Goal: Information Seeking & Learning: Understand process/instructions

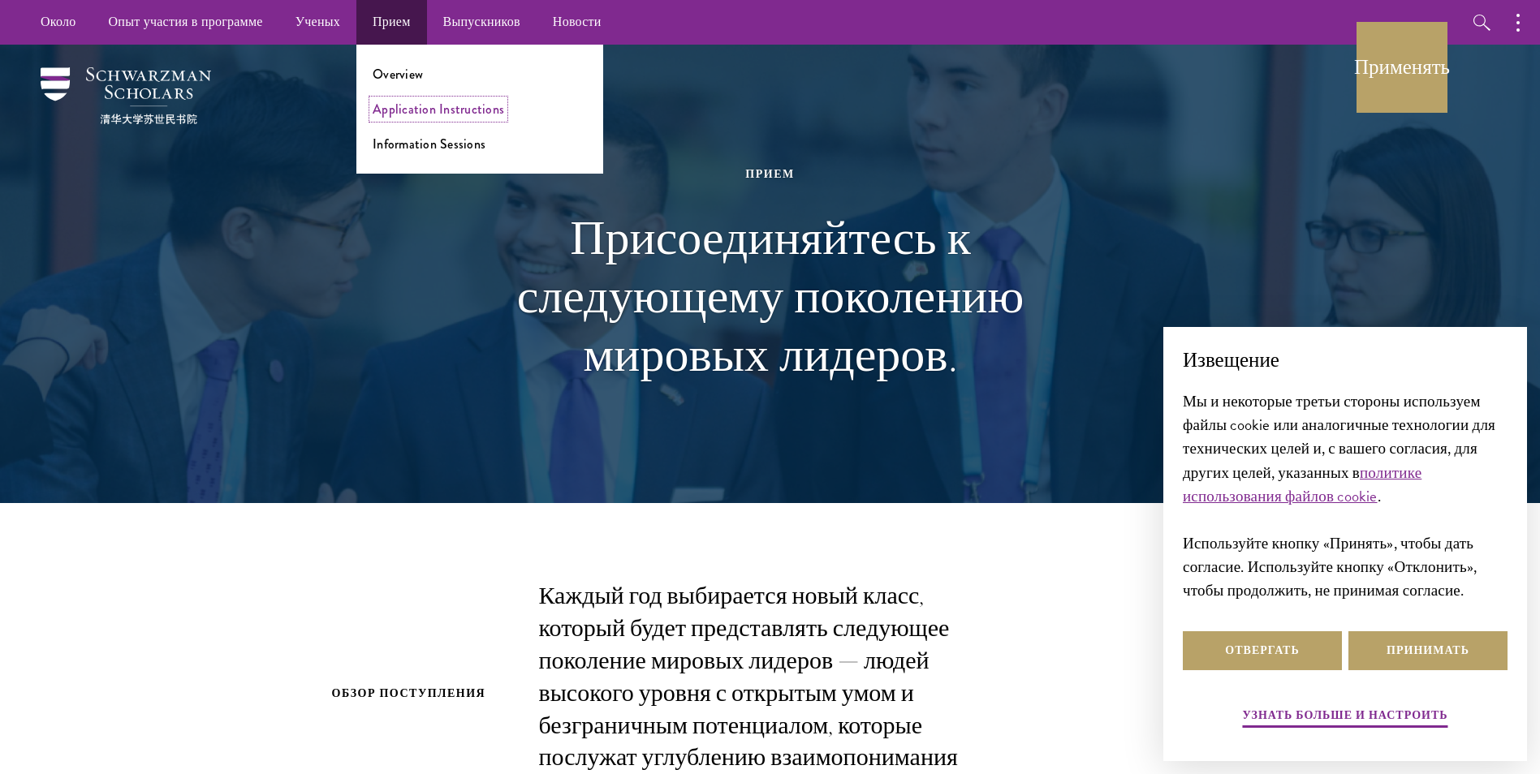
click at [398, 115] on link "Application Instructions" at bounding box center [438, 109] width 131 height 19
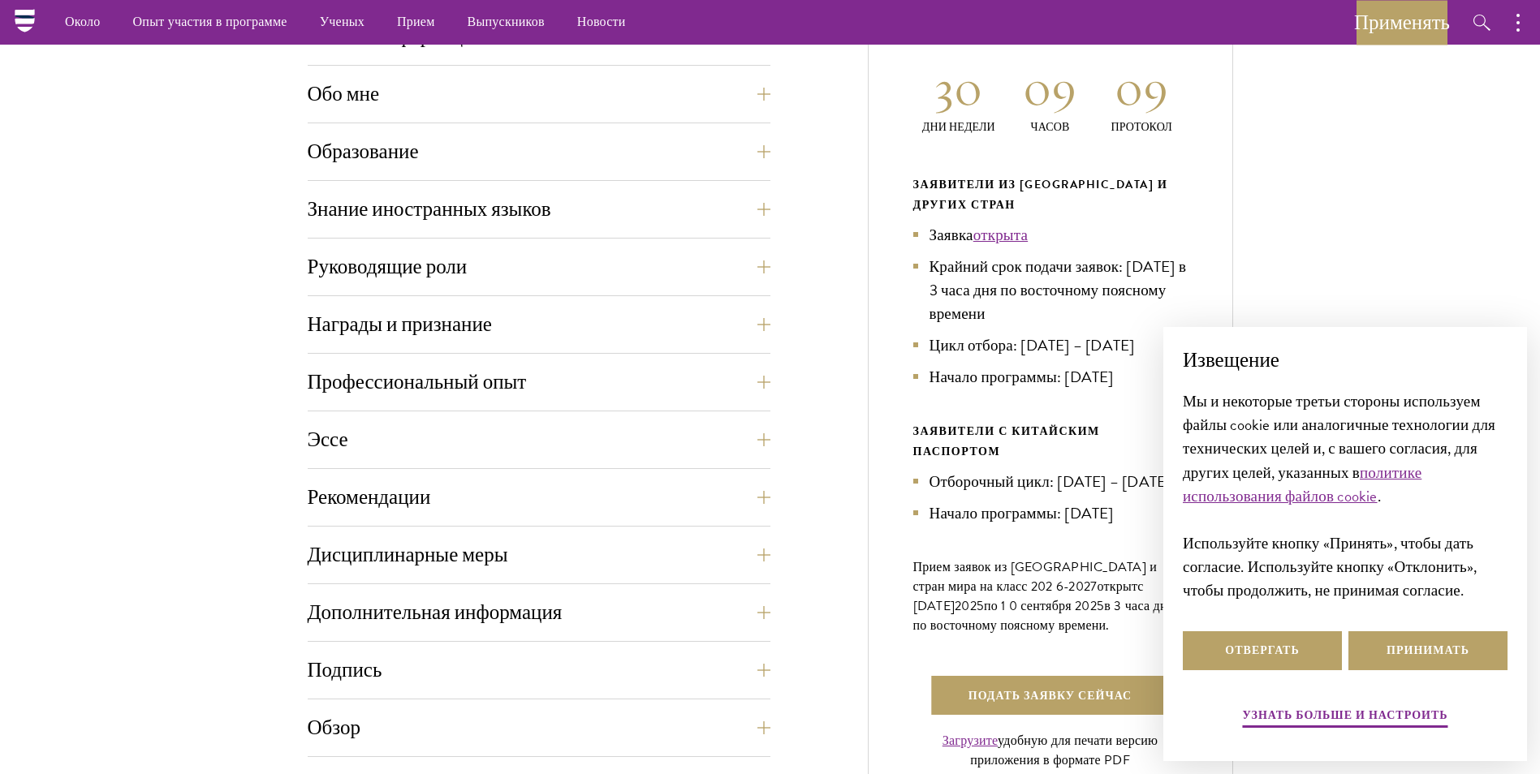
scroll to position [731, 0]
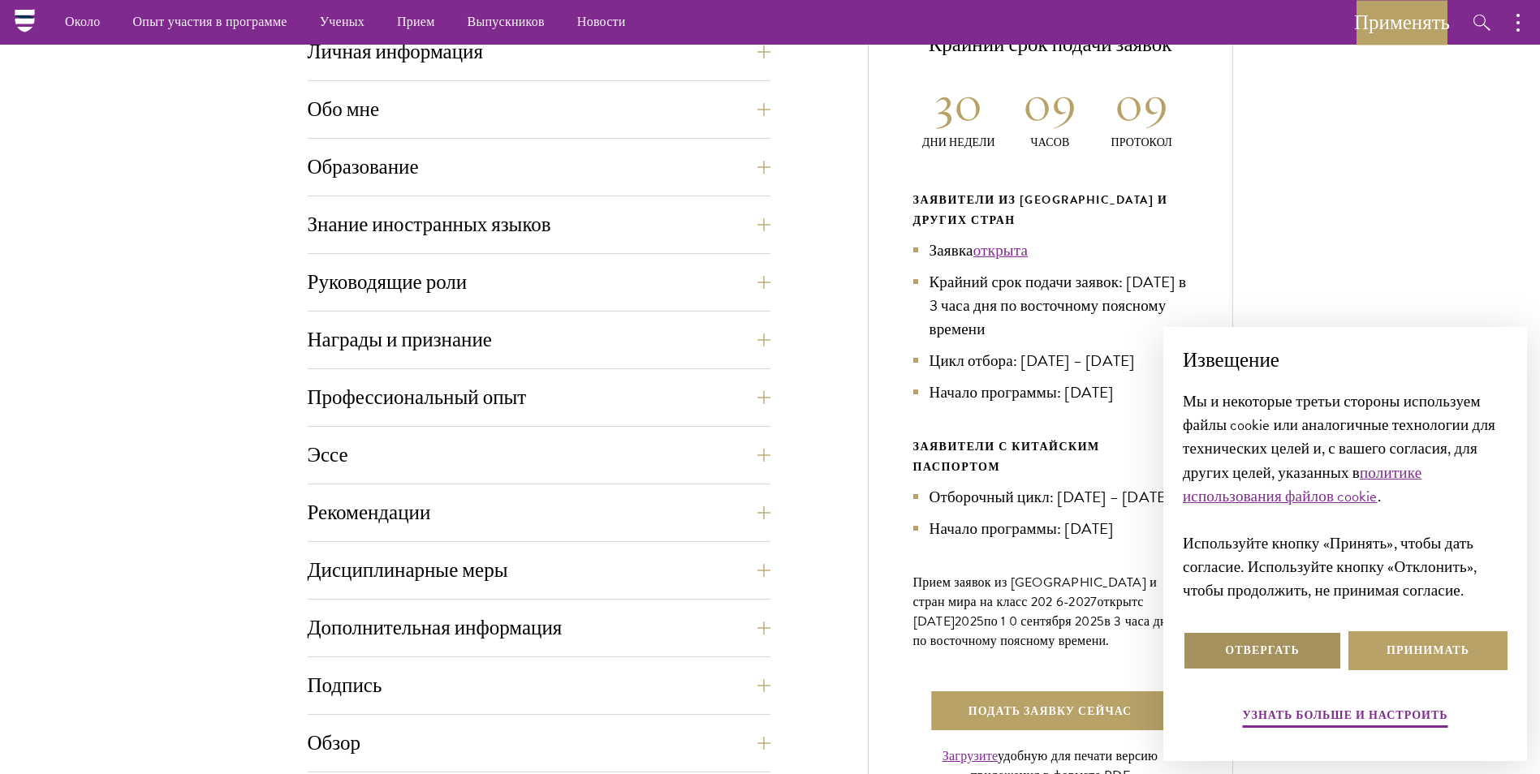
click at [1300, 650] on button "Отвергать" at bounding box center [1262, 651] width 159 height 39
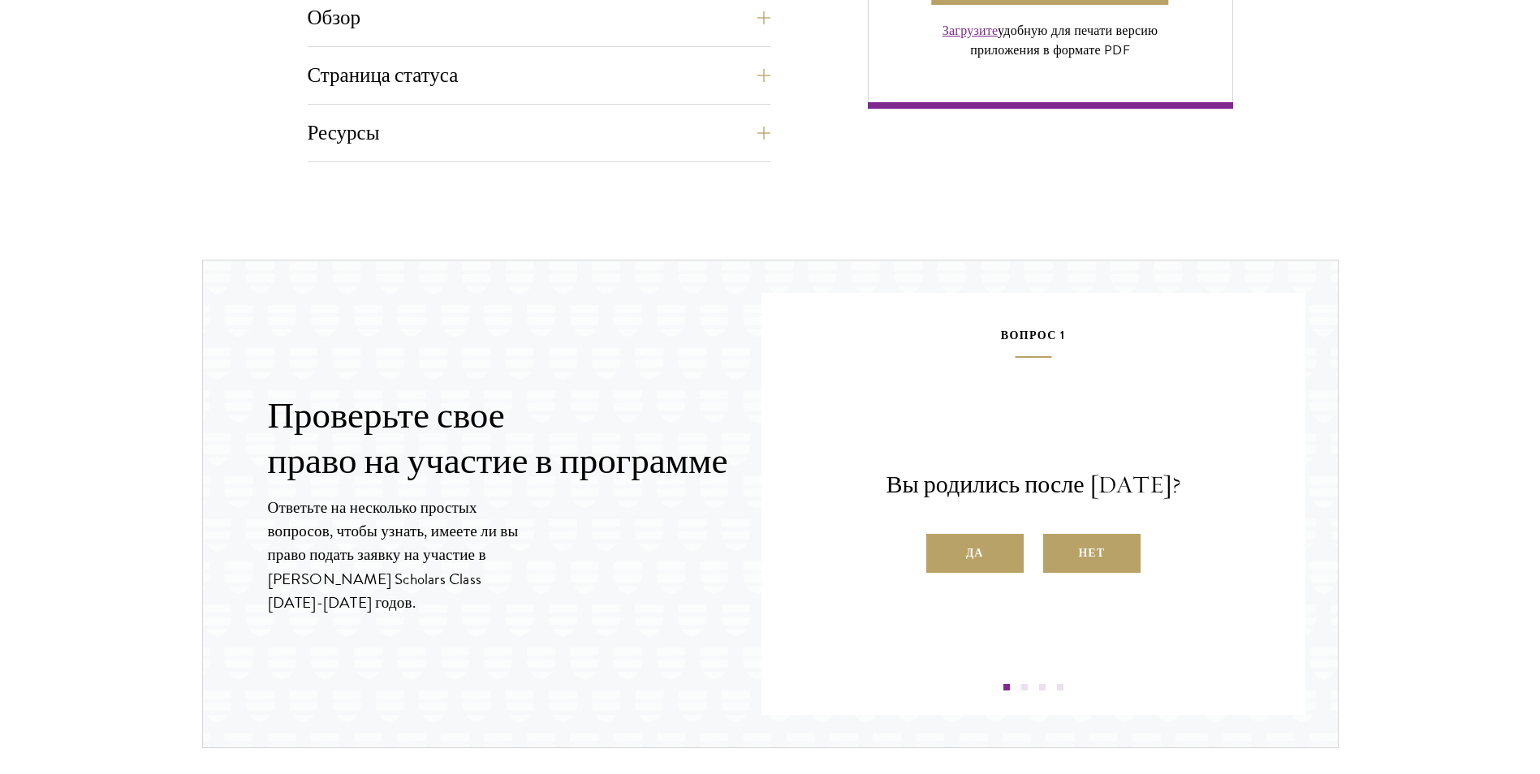
scroll to position [1461, 0]
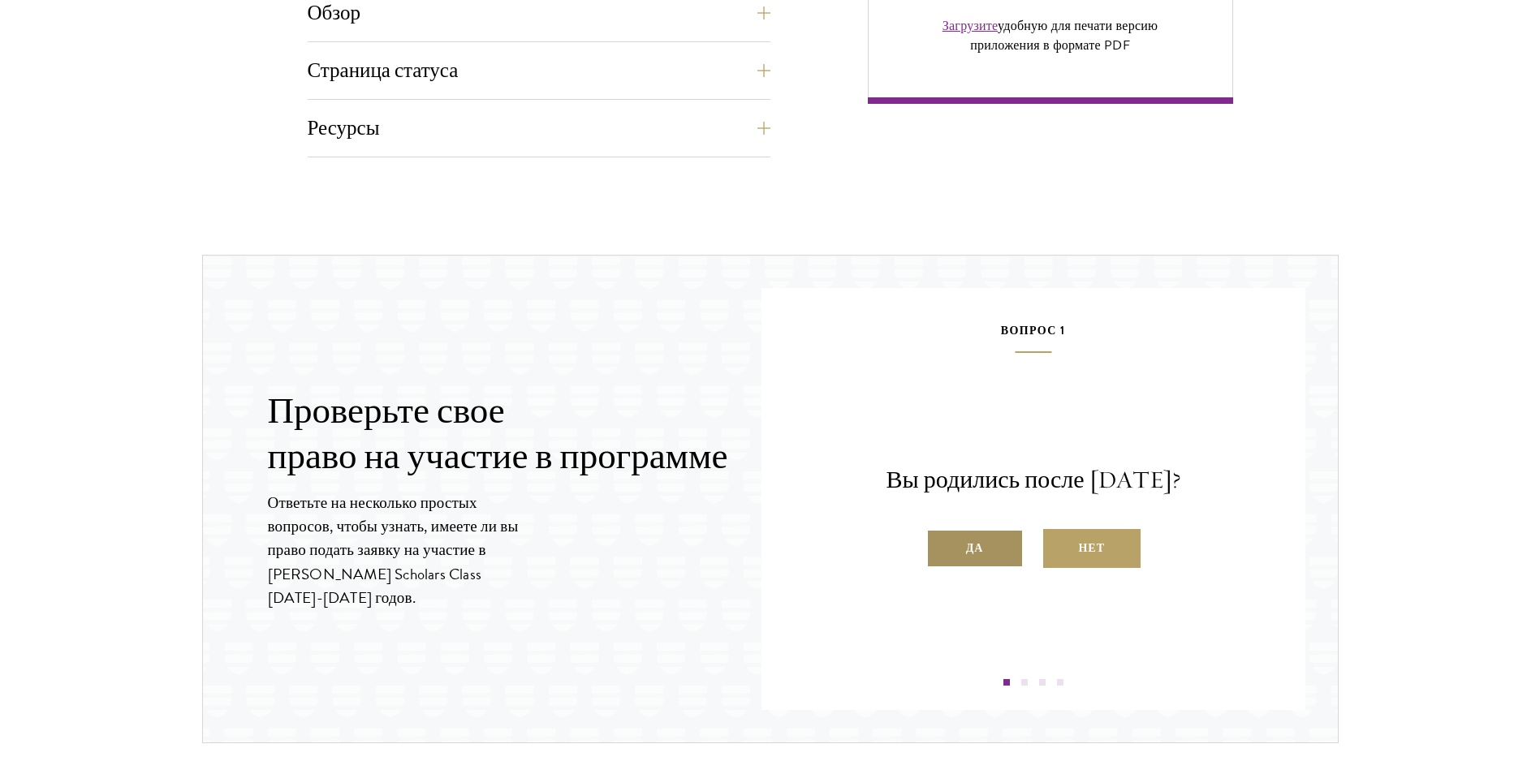
click at [985, 547] on label "Да" at bounding box center [974, 548] width 97 height 39
click at [941, 545] on input "Да" at bounding box center [933, 538] width 15 height 15
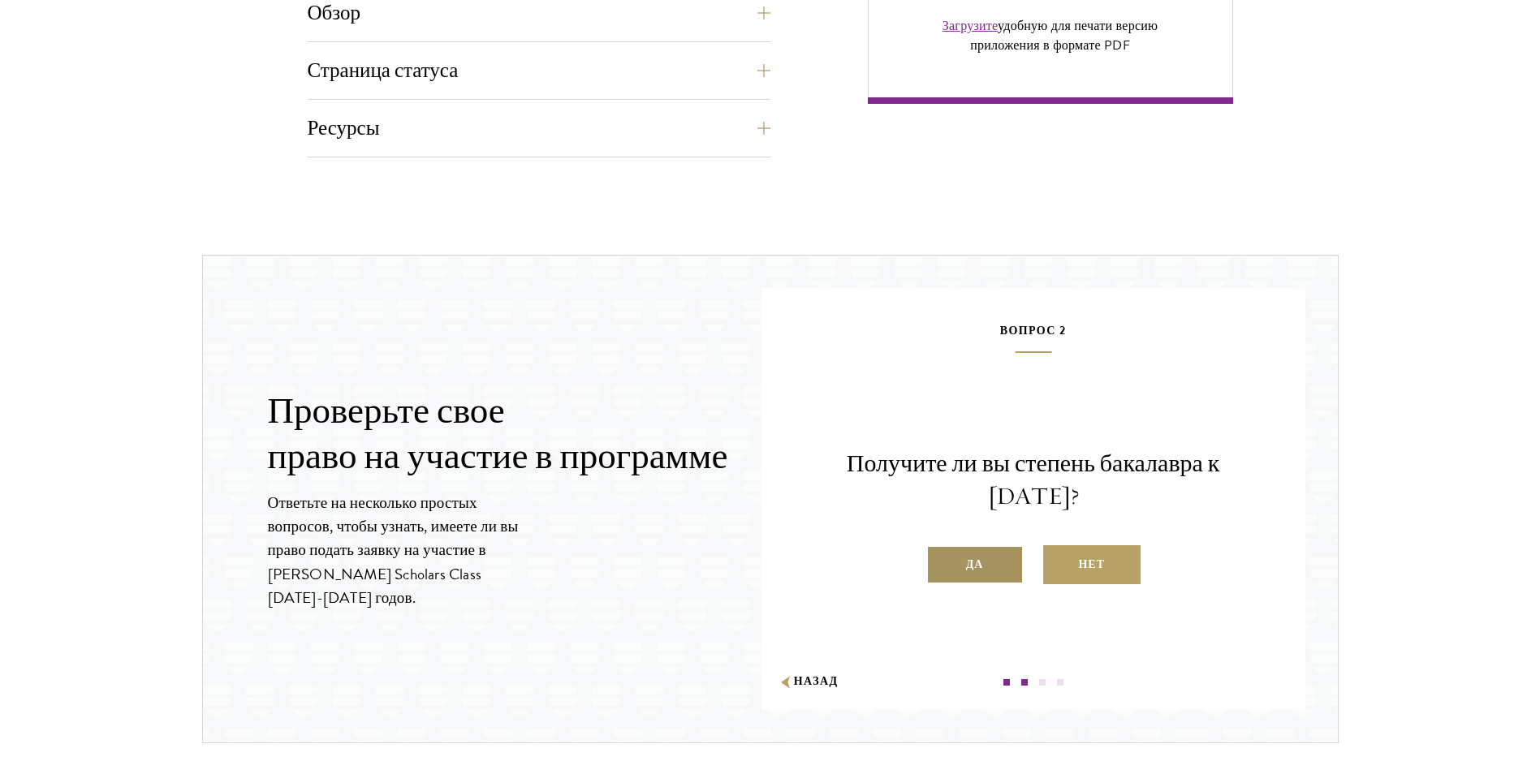
click at [983, 567] on font "Да" at bounding box center [975, 564] width 18 height 20
click at [941, 562] on input "Да" at bounding box center [933, 554] width 15 height 15
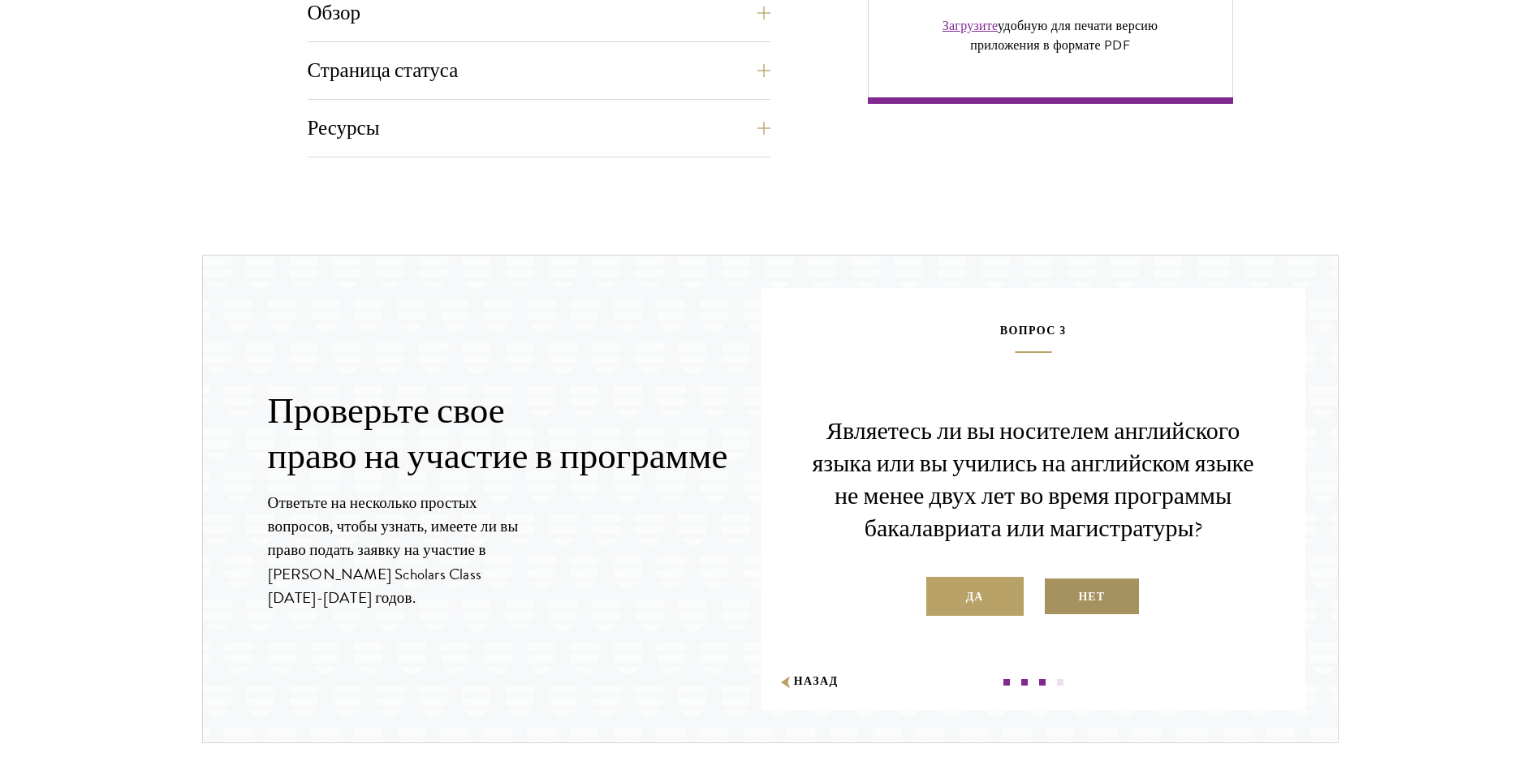
click at [1074, 599] on label "Нет" at bounding box center [1091, 596] width 97 height 39
click at [1058, 594] on input "Нет" at bounding box center [1050, 587] width 15 height 15
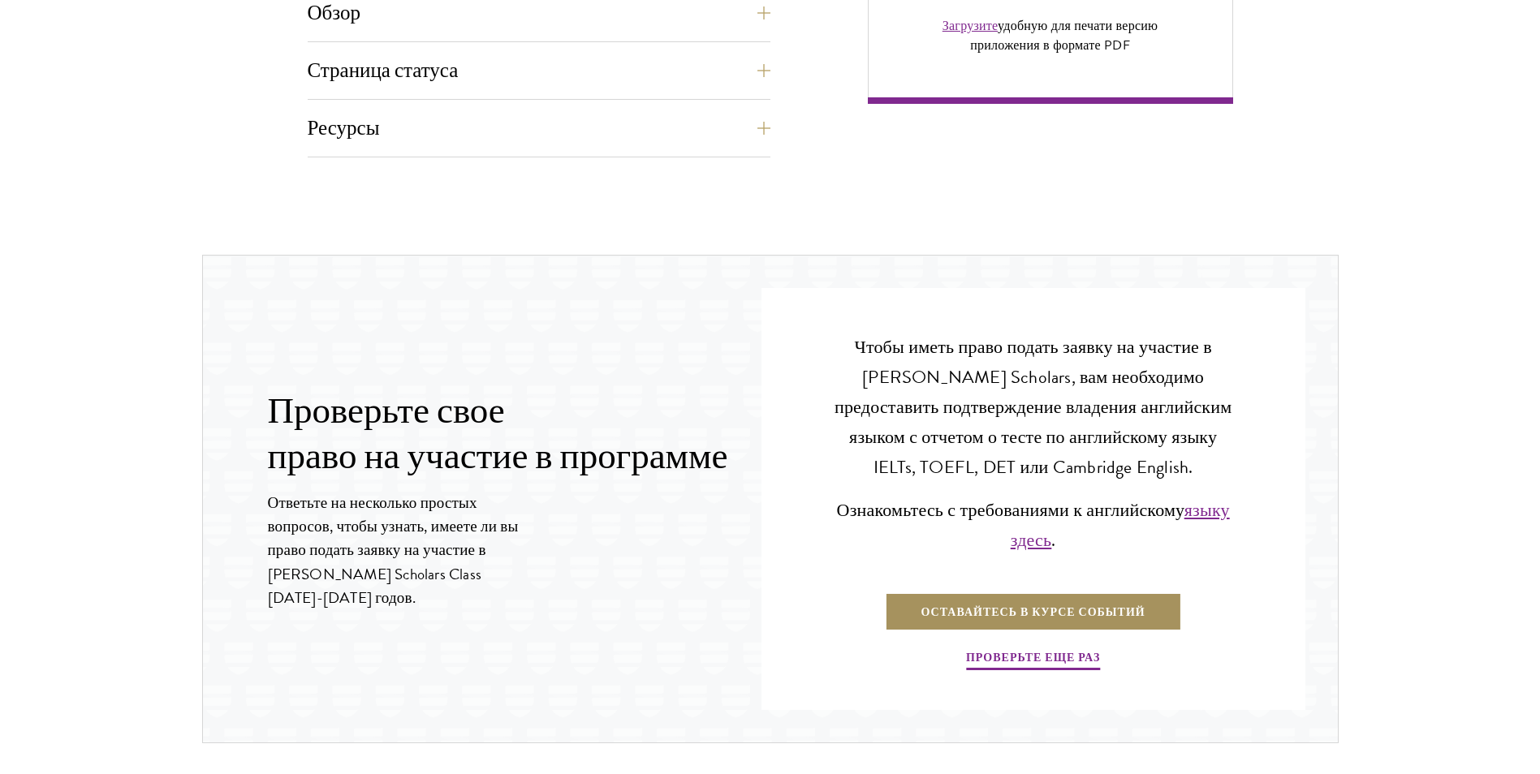
click at [1045, 606] on link "Оставайтесь в курсе событий" at bounding box center [1033, 612] width 297 height 39
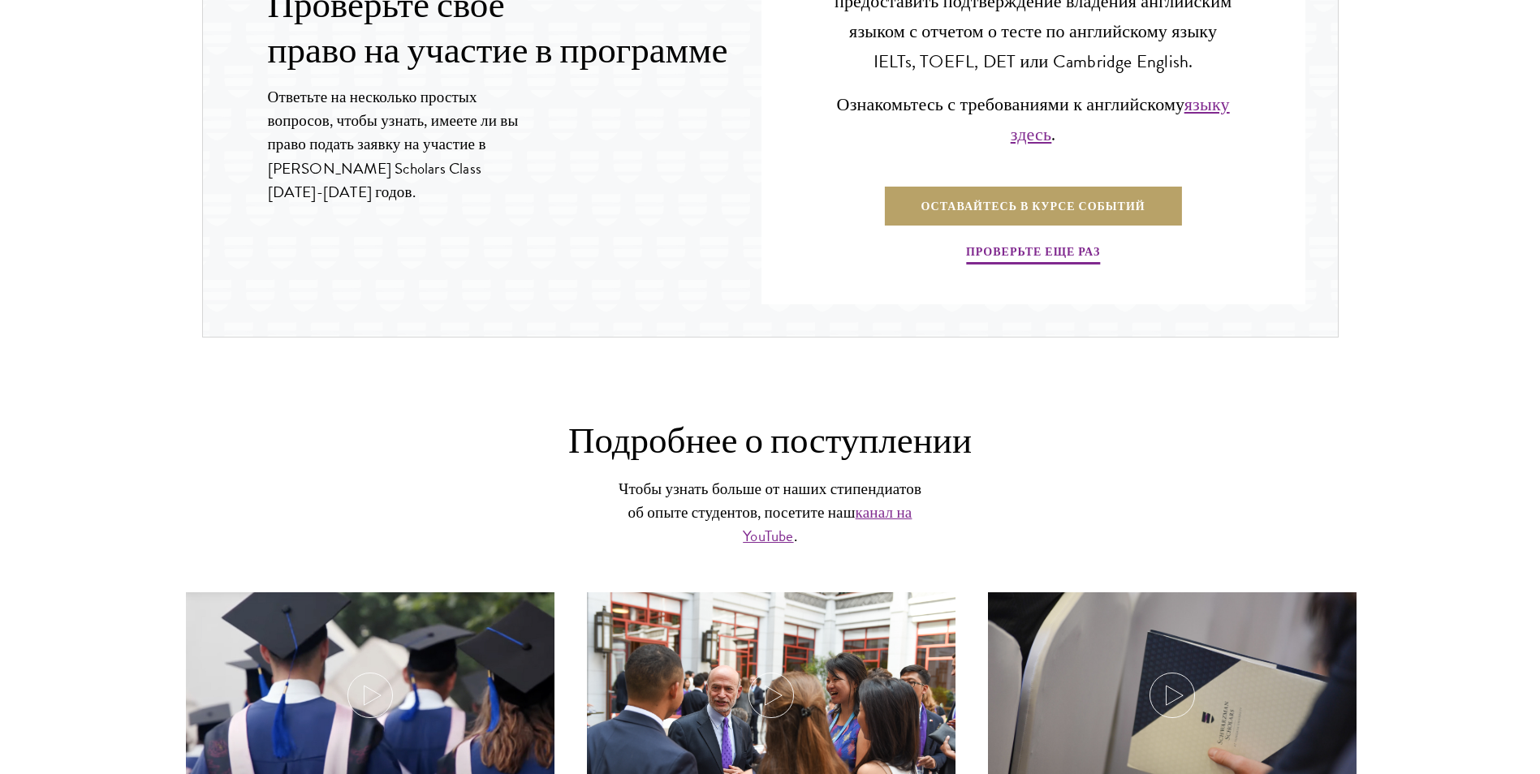
scroll to position [2192, 0]
